Goal: Task Accomplishment & Management: Manage account settings

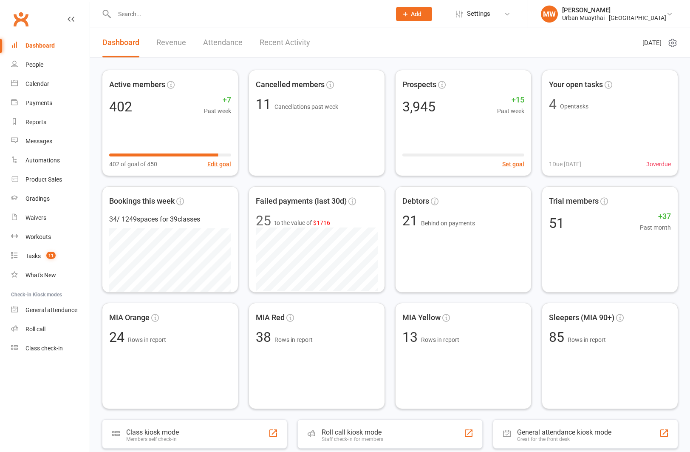
click at [155, 17] on input "text" at bounding box center [248, 14] width 273 height 12
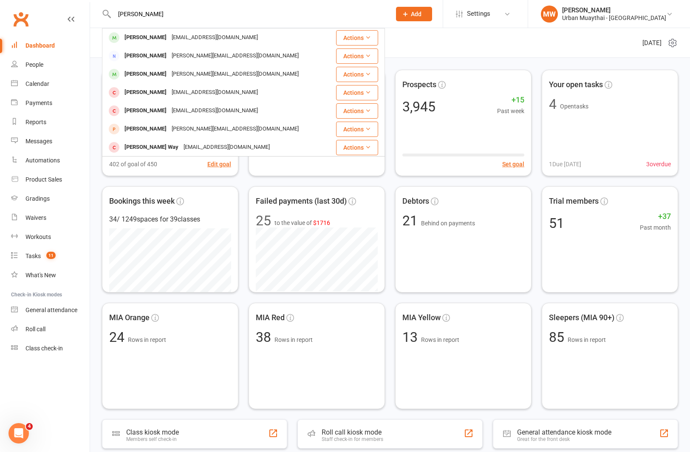
type input "[PERSON_NAME]"
click at [151, 41] on div "[PERSON_NAME]" at bounding box center [145, 37] width 47 height 12
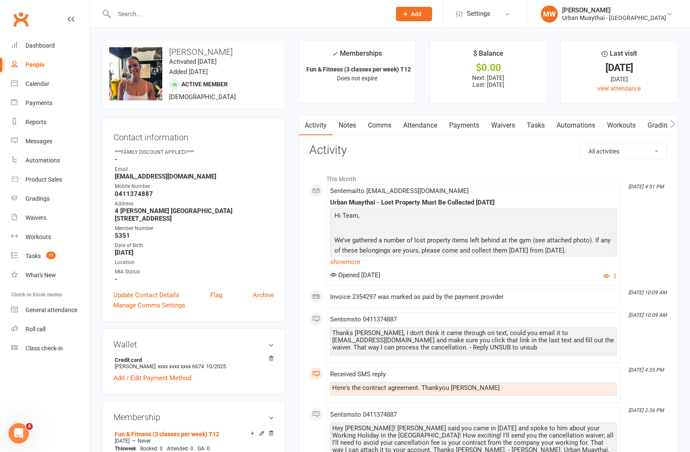
click at [509, 124] on link "Waivers" at bounding box center [503, 126] width 36 height 20
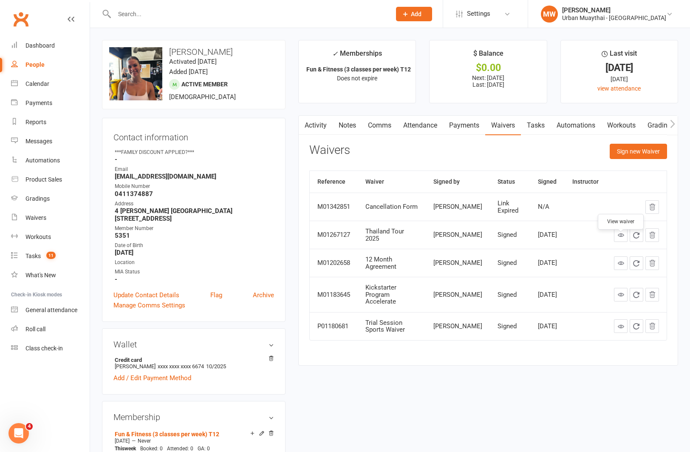
click at [620, 238] on icon at bounding box center [621, 235] width 6 height 6
click at [320, 127] on link "Activity" at bounding box center [316, 126] width 34 height 20
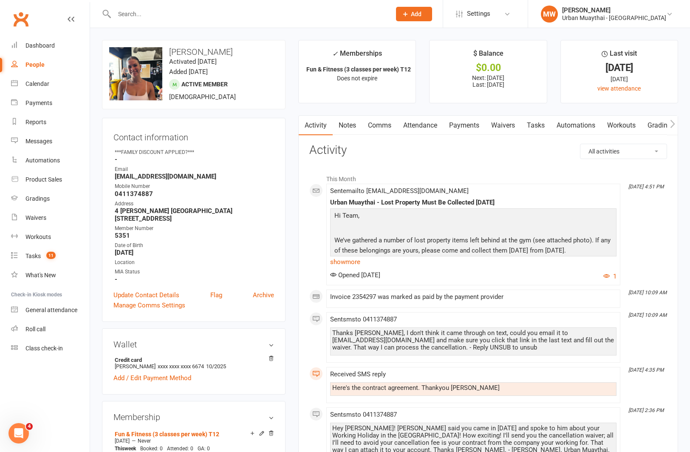
click at [627, 155] on select "All activities Bookings / Attendances Communications Notes Failed SMSes Grading…" at bounding box center [623, 151] width 86 height 14
select select "ConversationLogEntry"
click at [580, 144] on select "All activities Bookings / Attendances Communications Notes Failed SMSes Grading…" at bounding box center [623, 151] width 86 height 14
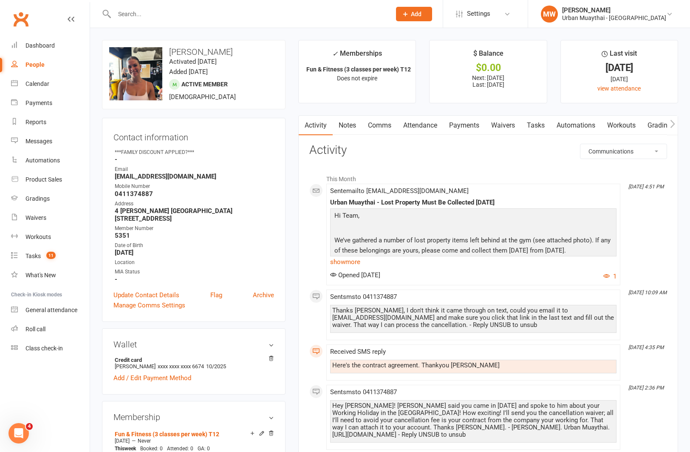
click at [345, 124] on link "Notes" at bounding box center [347, 126] width 29 height 20
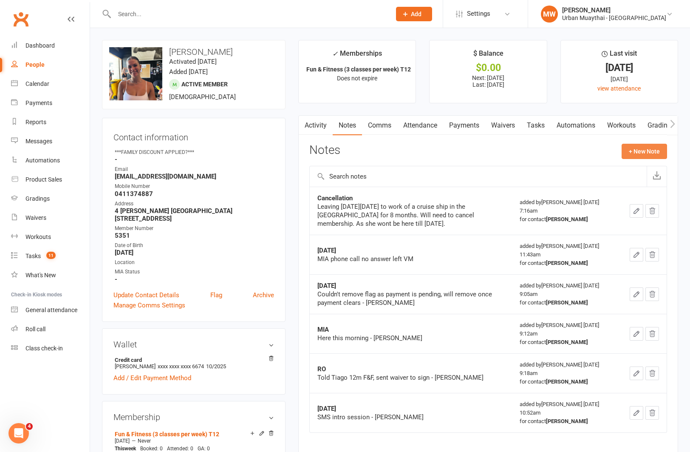
click at [650, 154] on button "+ New Note" at bounding box center [644, 151] width 45 height 15
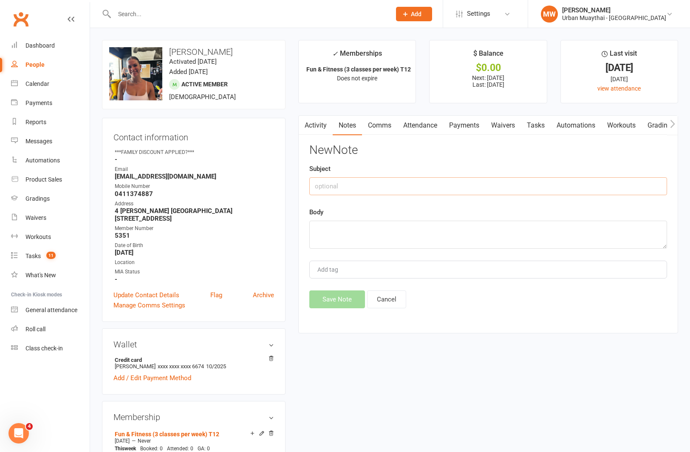
click at [369, 186] on input "text" at bounding box center [488, 186] width 358 height 18
type input "Refund - $500 Thailand Tour"
click at [364, 230] on textarea at bounding box center [488, 235] width 358 height 28
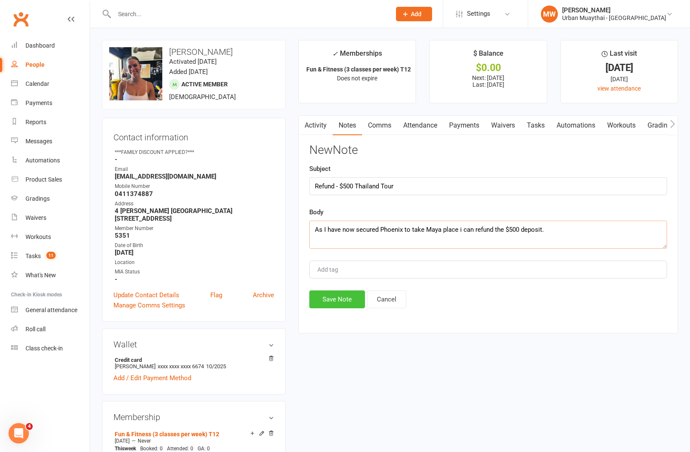
type textarea "As I have now secured Phoenix to take Maya place i can refund the $500 deposit."
click at [335, 299] on button "Save Note" at bounding box center [337, 299] width 56 height 18
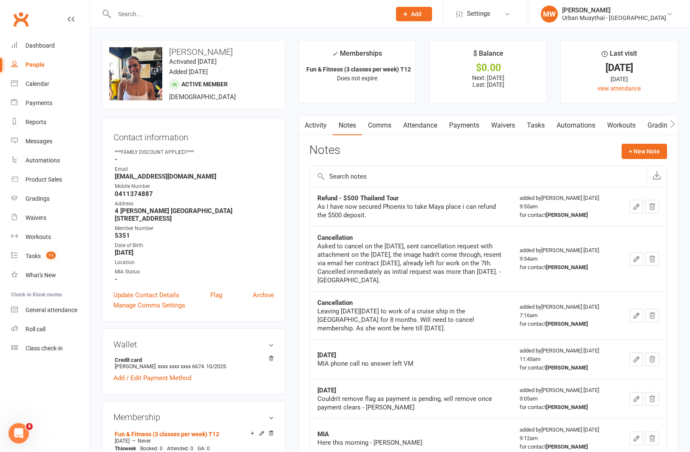
click at [638, 207] on icon "button" at bounding box center [637, 207] width 8 height 8
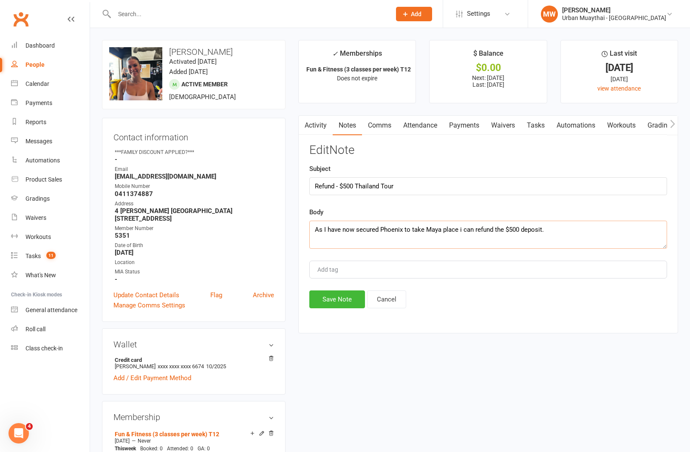
click at [585, 227] on textarea "As I have now secured Phoenix to take Maya place i can refund the $500 deposit." at bounding box center [488, 235] width 358 height 28
type textarea "As I have now secured Phoenix to take Maya place i can refund the $500 deposit.…"
click at [339, 304] on button "Save Note" at bounding box center [337, 299] width 56 height 18
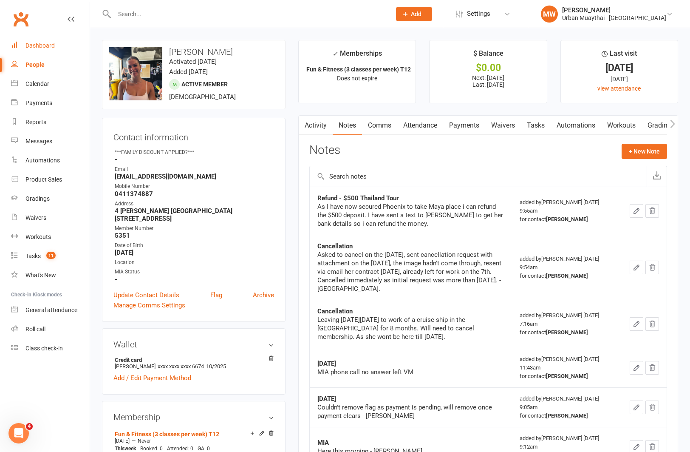
click at [36, 46] on div "Dashboard" at bounding box center [39, 45] width 29 height 7
